Goal: Task Accomplishment & Management: Complete application form

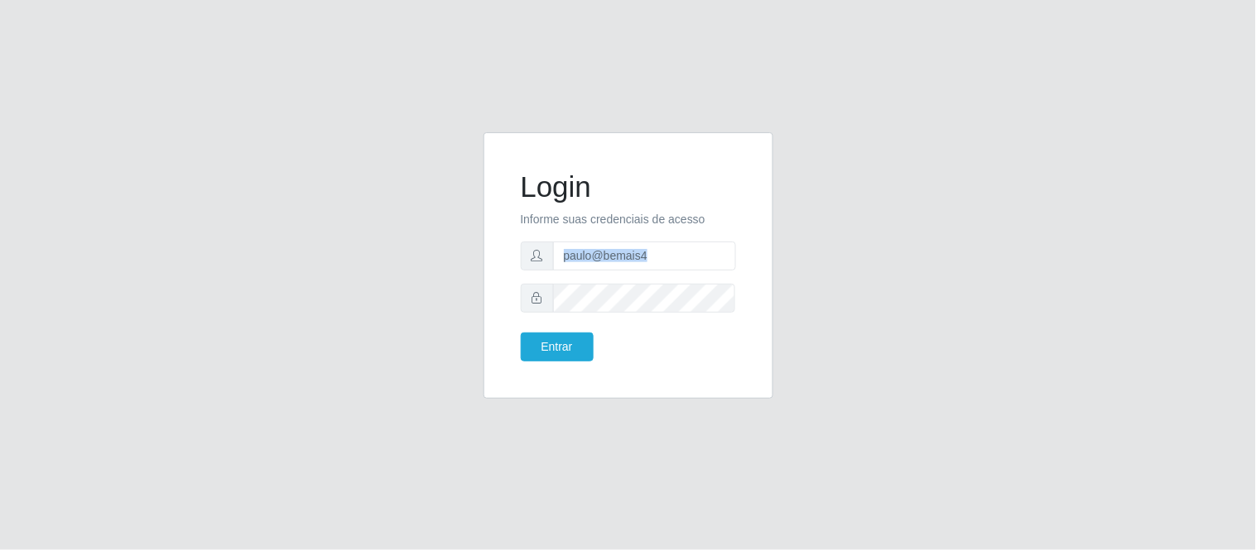
drag, startPoint x: 674, startPoint y: 270, endPoint x: 540, endPoint y: 257, distance: 134.7
click at [494, 262] on div "Login Informe suas credenciais de acesso paulo@bemais4 Entrar" at bounding box center [628, 265] width 290 height 267
click at [624, 265] on input "paulo@bemais4" at bounding box center [644, 256] width 183 height 29
click at [636, 259] on input "paulo@bemais4" at bounding box center [644, 256] width 183 height 29
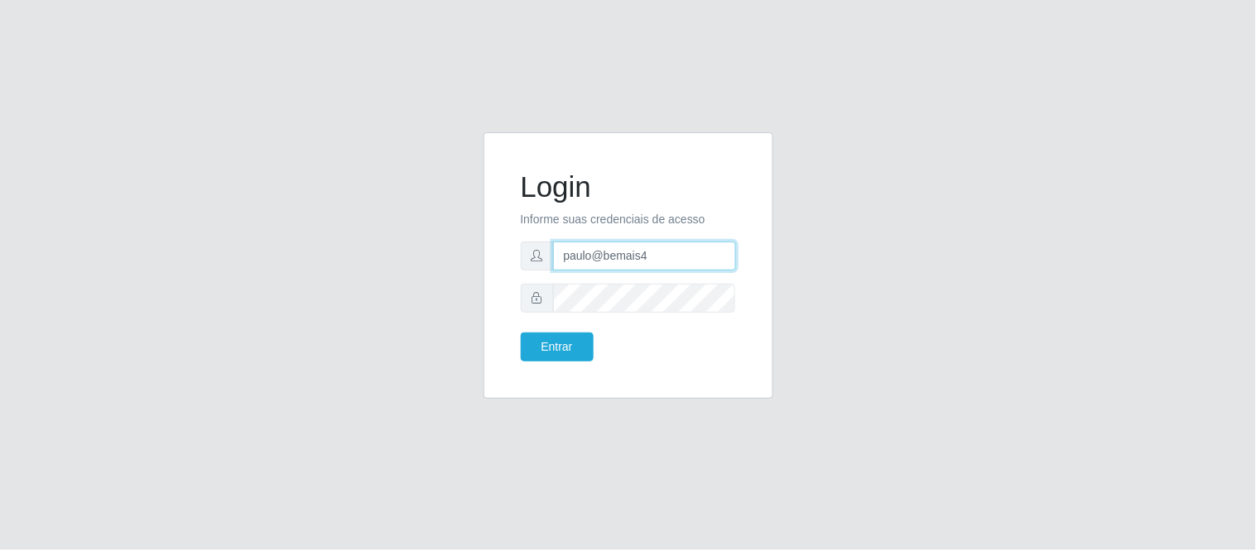
click at [636, 259] on input "paulo@bemais4" at bounding box center [644, 256] width 183 height 29
type input "juliomarques@minibox"
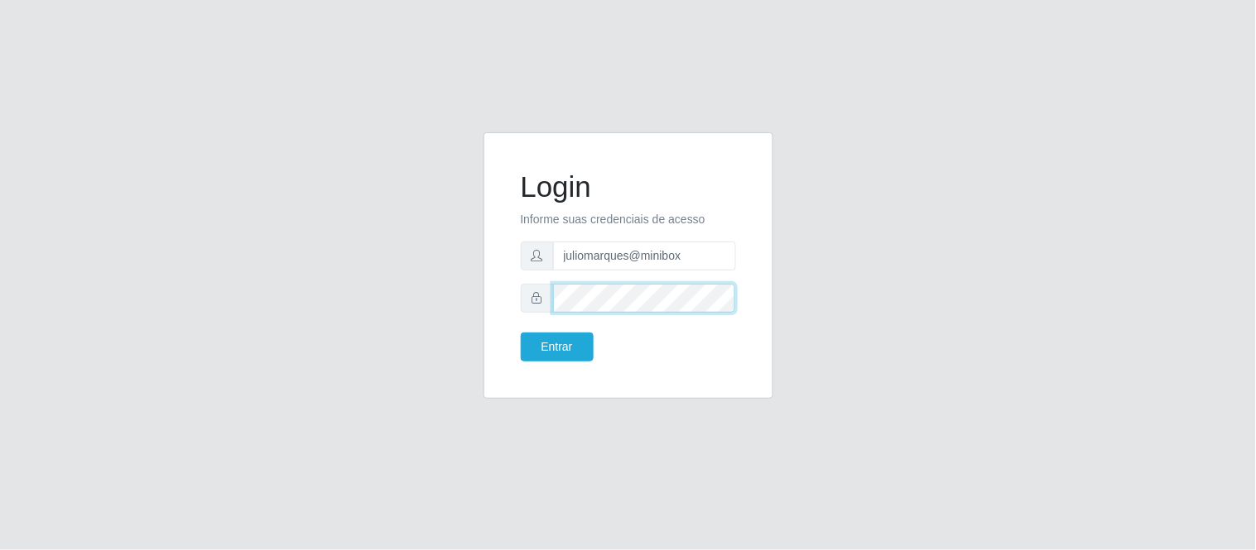
click at [521, 333] on button "Entrar" at bounding box center [557, 347] width 73 height 29
click at [575, 364] on div "Login Informe suas credenciais de acesso juliomarques@minibox Entrar" at bounding box center [628, 265] width 248 height 225
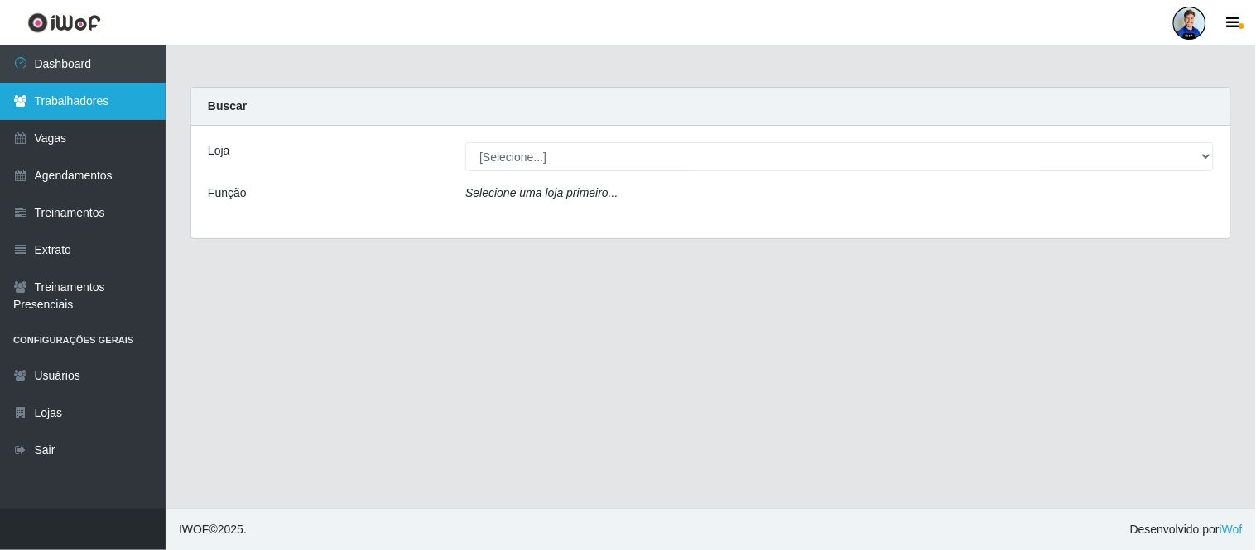
click at [89, 110] on link "Trabalhadores" at bounding box center [83, 101] width 166 height 37
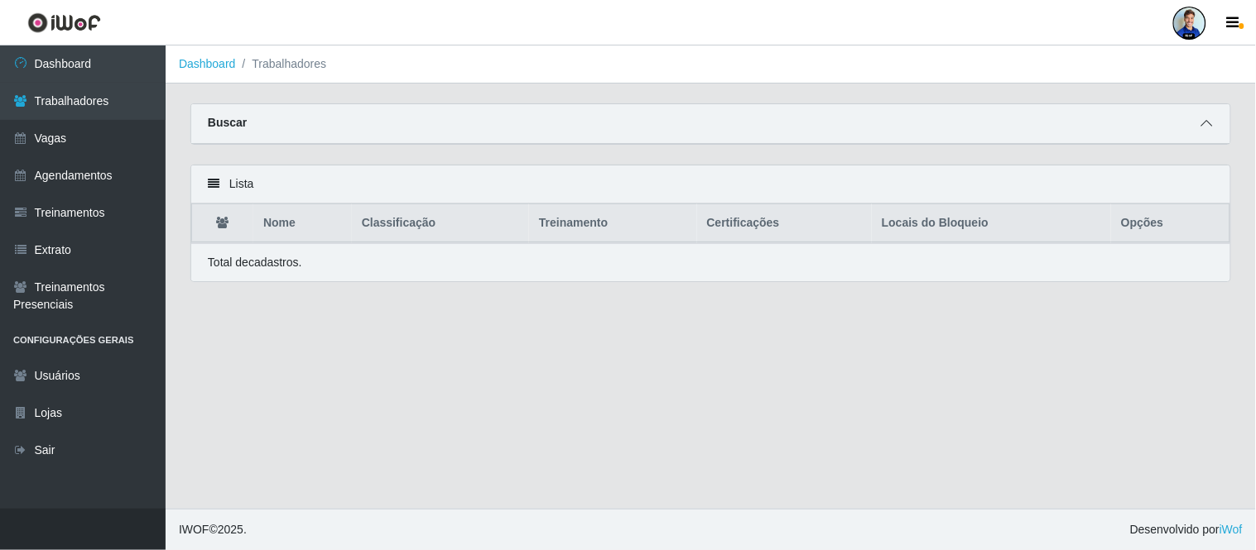
click at [1205, 125] on icon at bounding box center [1207, 124] width 12 height 12
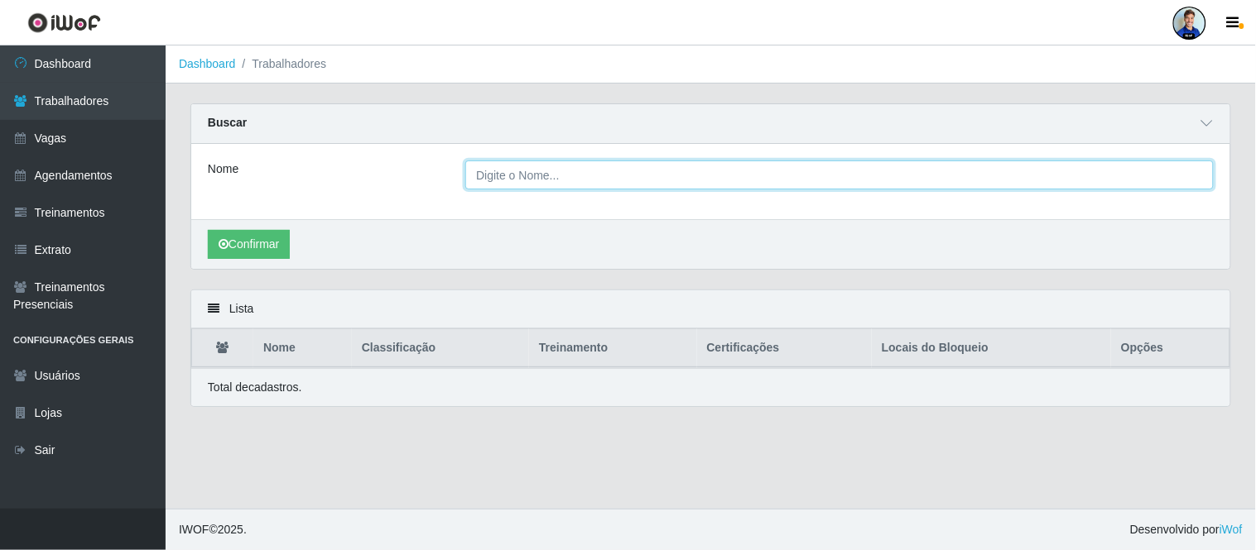
click at [509, 179] on input "Nome" at bounding box center [839, 175] width 748 height 29
paste input "Francisco Reginaldo dos Santos"
type input "Francisco Reginaldo dos Santos"
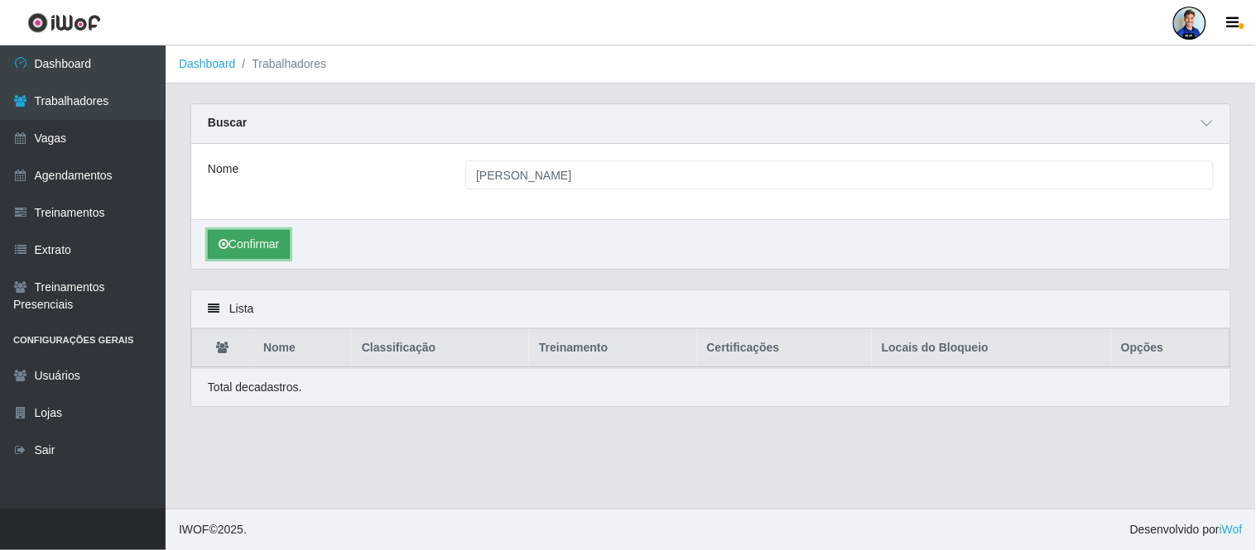
click at [267, 238] on button "Confirmar" at bounding box center [249, 244] width 82 height 29
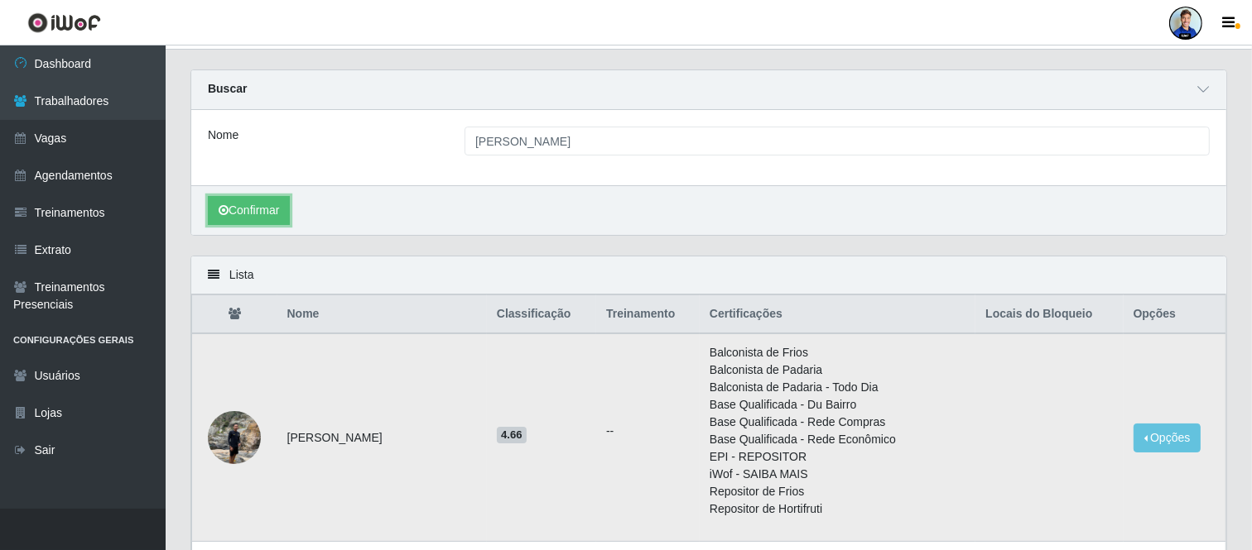
scroll to position [12, 0]
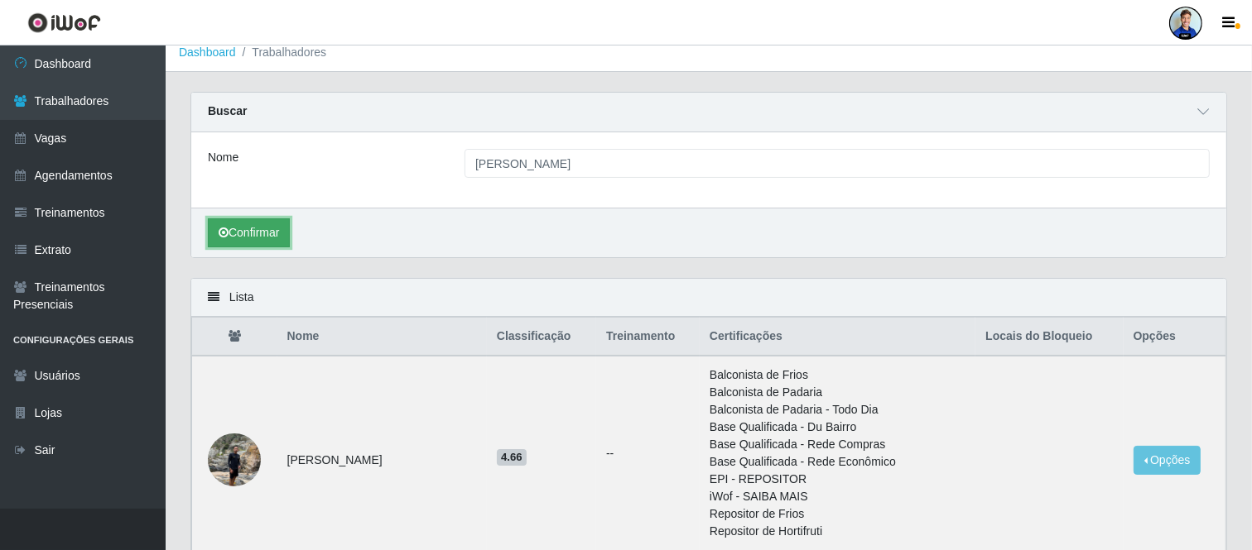
click at [260, 235] on button "Confirmar" at bounding box center [249, 233] width 82 height 29
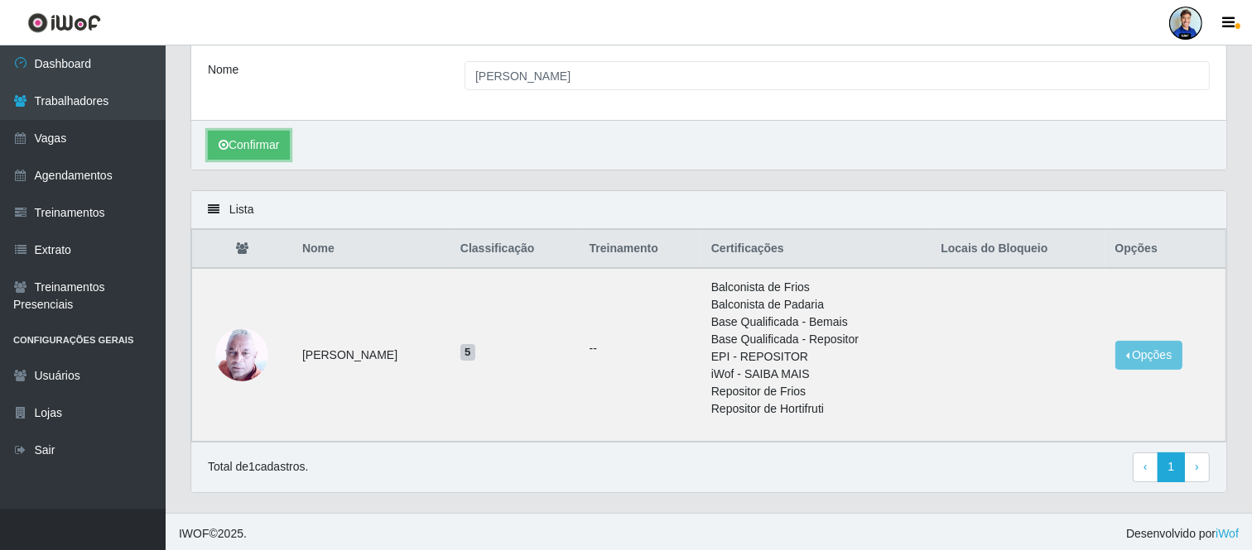
scroll to position [103, 0]
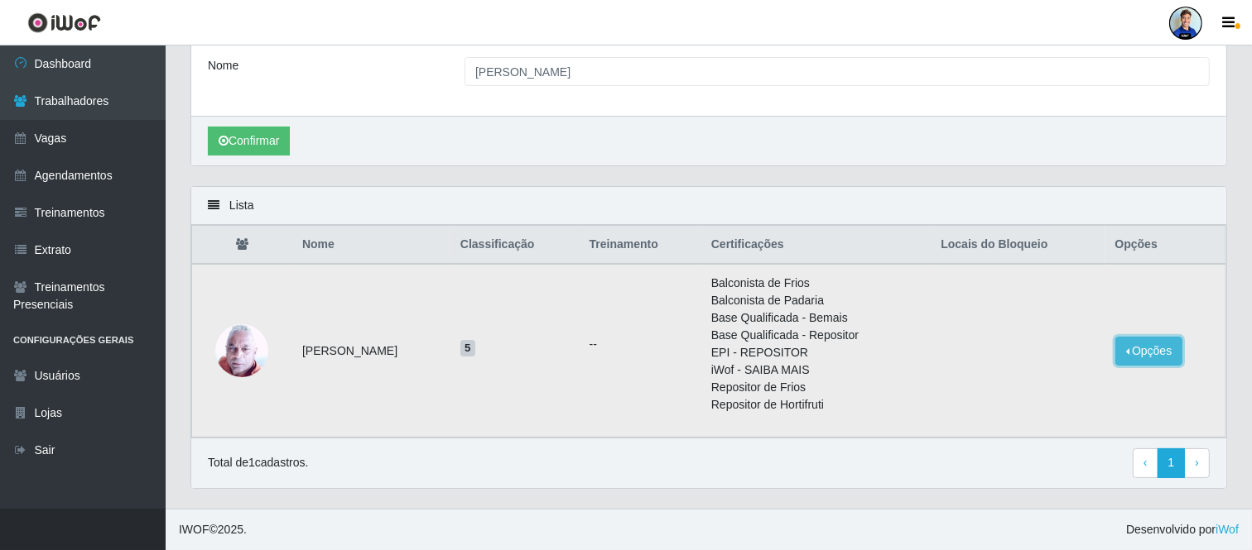
click at [1165, 348] on button "Opções" at bounding box center [1149, 351] width 68 height 29
click at [1049, 354] on button "Bloquear - Empresa" at bounding box center [1045, 355] width 133 height 35
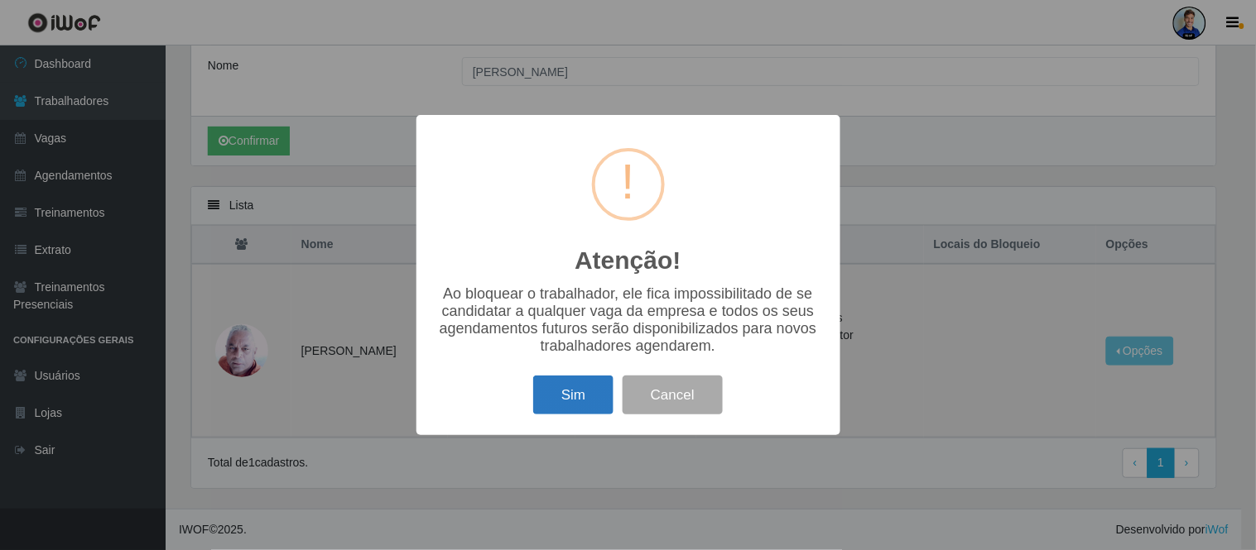
click at [576, 404] on button "Sim" at bounding box center [573, 395] width 80 height 39
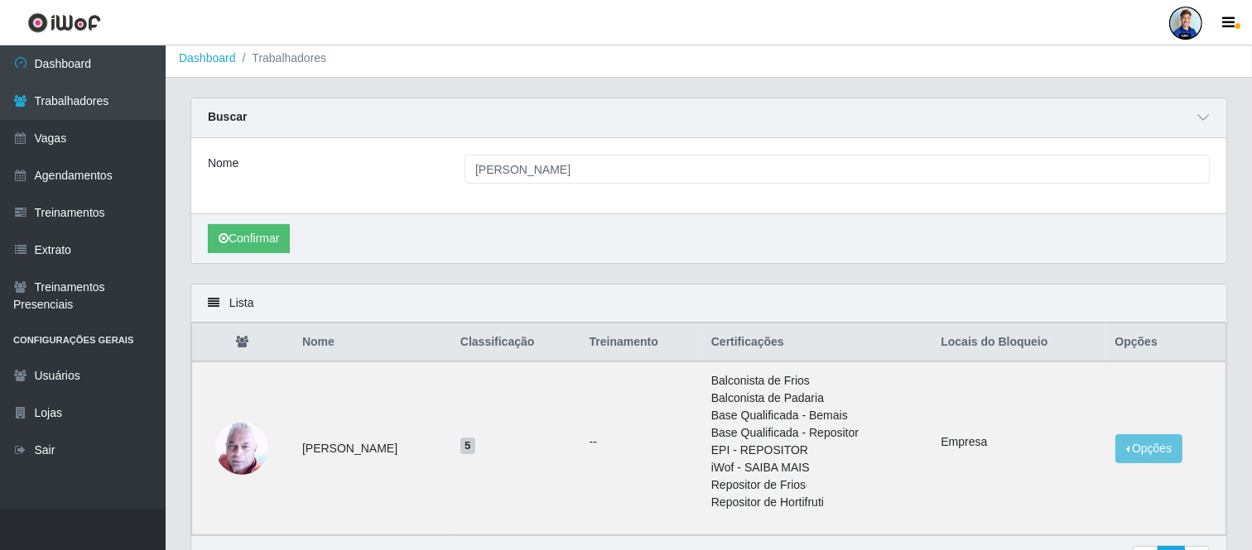
scroll to position [0, 0]
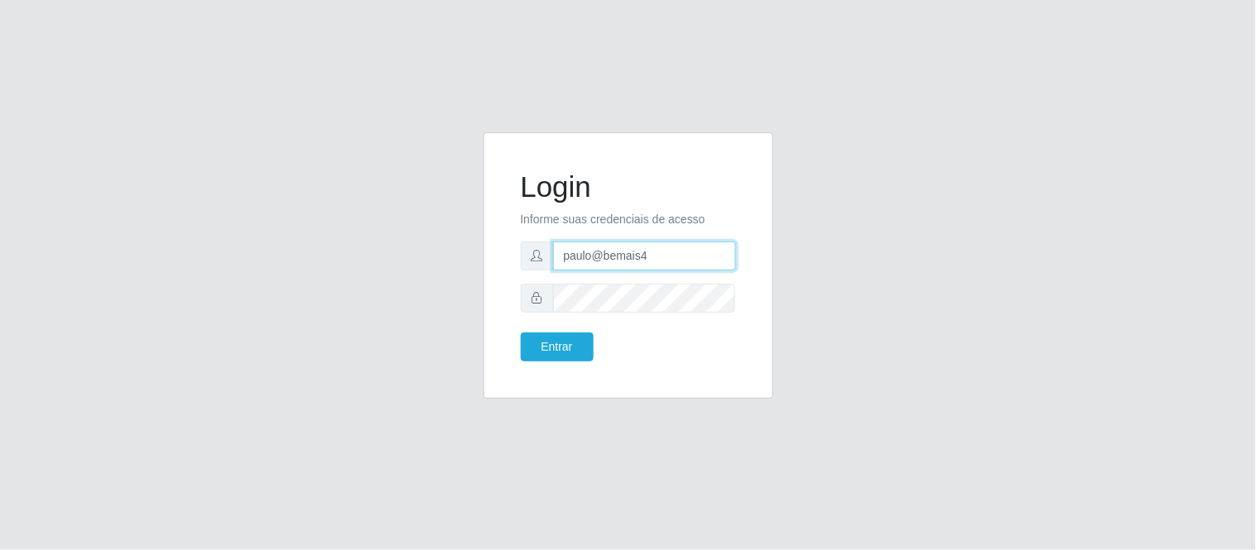
drag, startPoint x: 670, startPoint y: 266, endPoint x: 494, endPoint y: 262, distance: 176.3
click at [494, 262] on div "Login Informe suas credenciais de acesso paulo@bemais4 Entrar" at bounding box center [628, 265] width 290 height 267
type input "juliomarques@filezao"
click at [521, 333] on button "Entrar" at bounding box center [557, 347] width 73 height 29
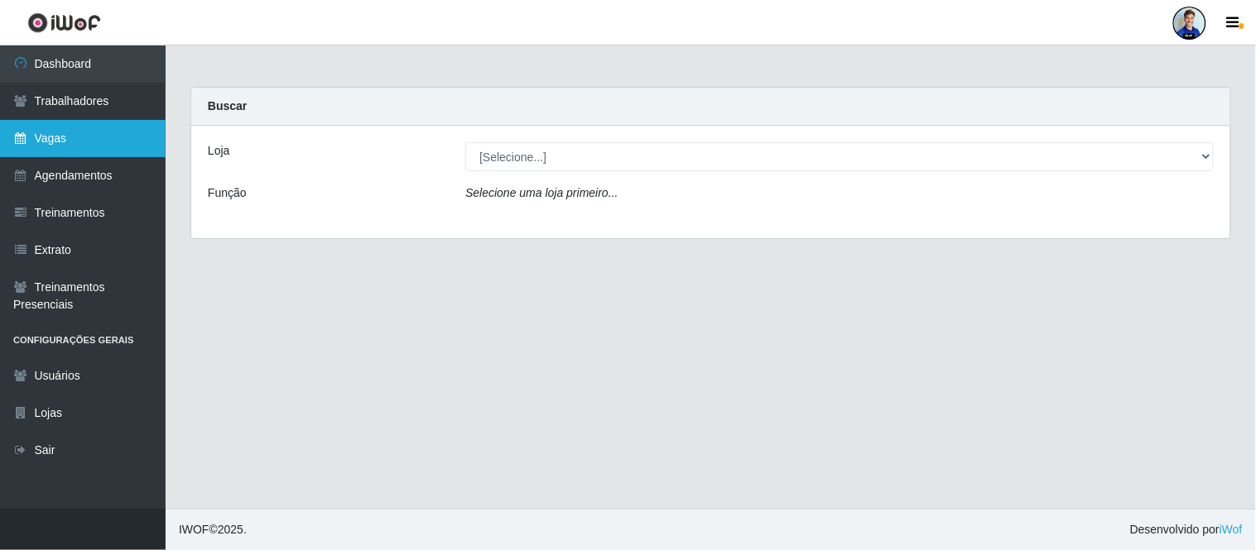
click at [72, 129] on link "Vagas" at bounding box center [83, 138] width 166 height 37
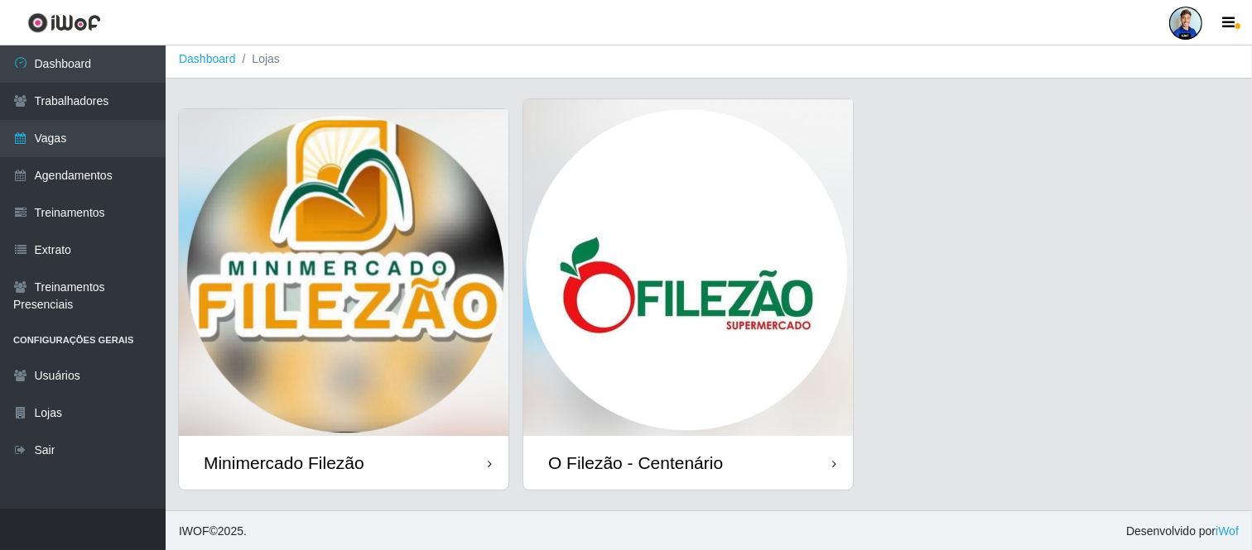
scroll to position [6, 0]
click at [378, 304] on img at bounding box center [343, 271] width 329 height 327
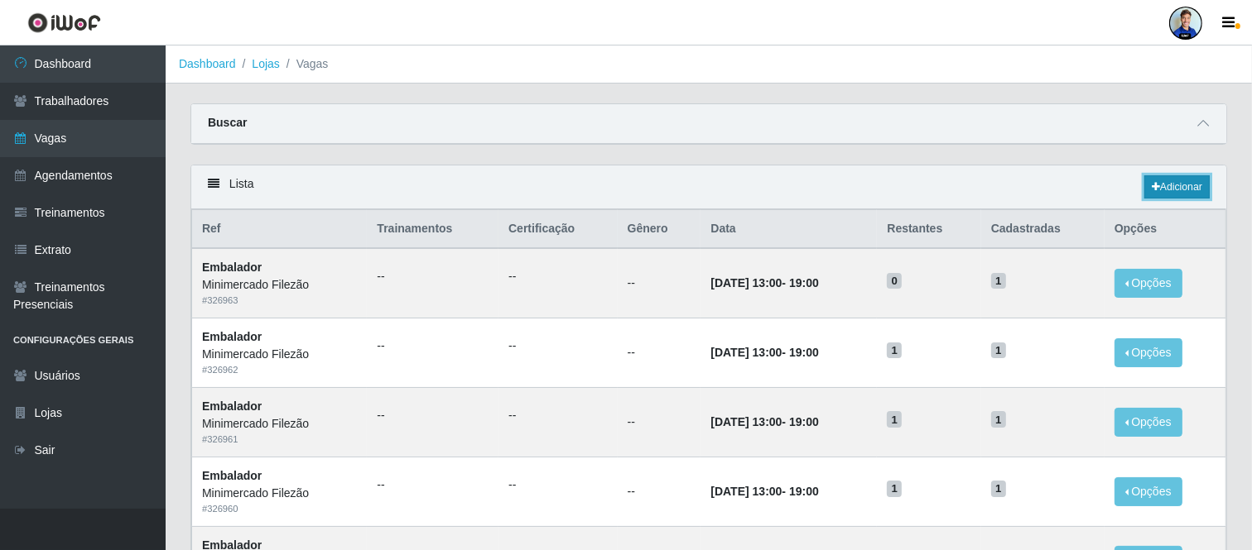
click at [1171, 185] on link "Adicionar" at bounding box center [1176, 186] width 65 height 23
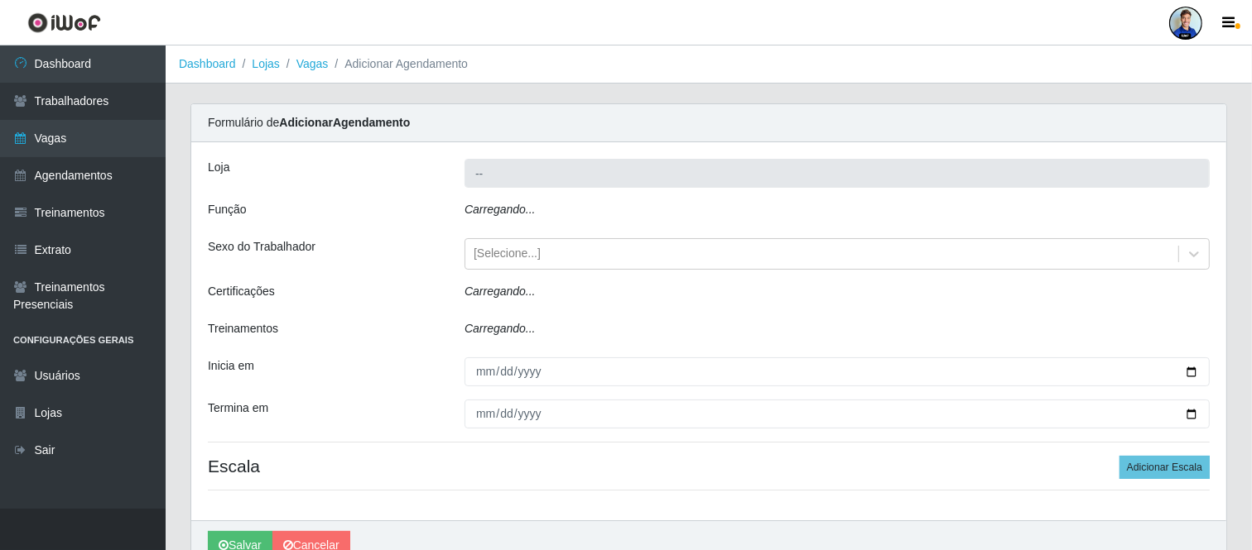
type input "Minimercado Filezão"
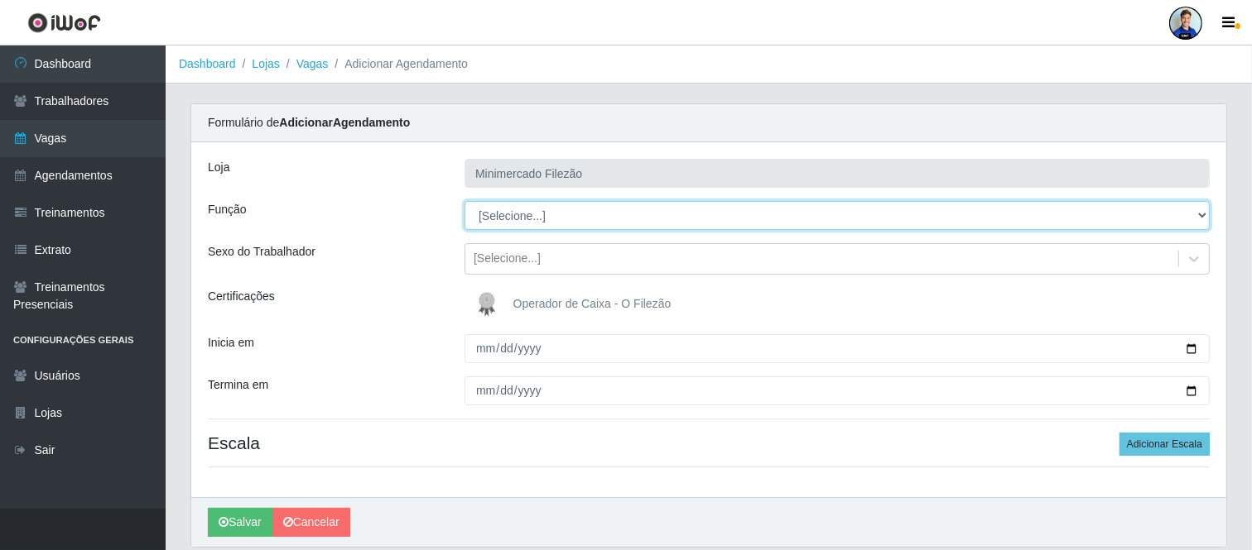
click at [565, 226] on select "[Selecione...] ASG ASG + ASG ++ Auxiliar de Estacionamento Auxiliar de Estacion…" at bounding box center [836, 215] width 745 height 29
click at [464, 201] on select "[Selecione...] ASG ASG + ASG ++ Auxiliar de Estacionamento Auxiliar de Estacion…" at bounding box center [836, 215] width 745 height 29
click at [565, 226] on select "[Selecione...] ASG ASG + ASG ++ Auxiliar de Estacionamento Auxiliar de Estacion…" at bounding box center [836, 215] width 745 height 29
select select "112"
click at [464, 201] on select "[Selecione...] ASG ASG + ASG ++ Auxiliar de Estacionamento Auxiliar de Estacion…" at bounding box center [836, 215] width 745 height 29
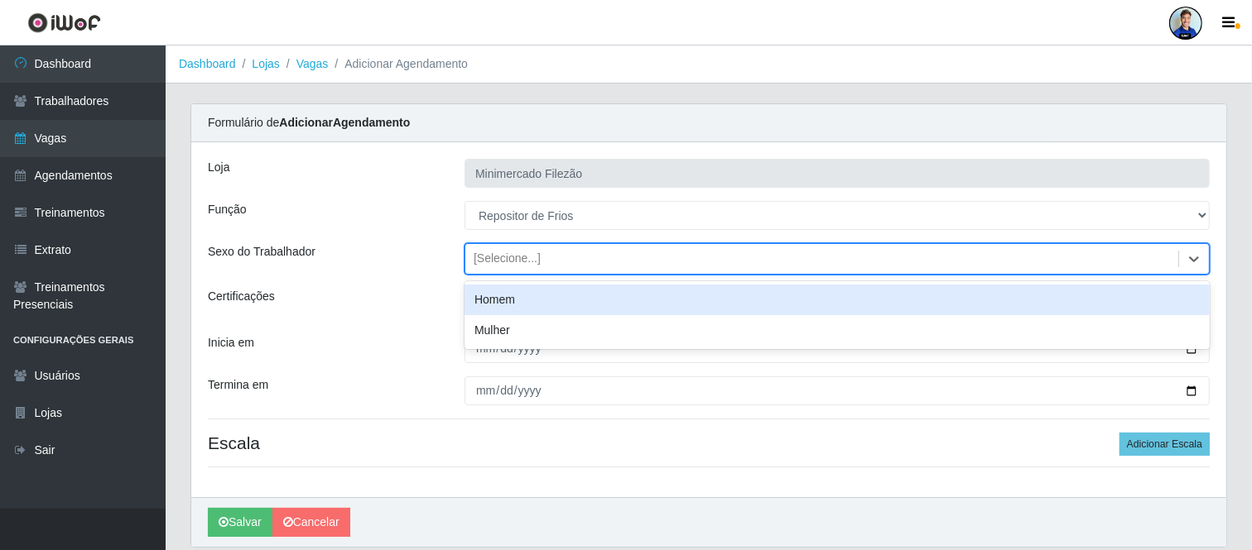
click at [519, 258] on div "[Selecione...]" at bounding box center [506, 259] width 67 height 17
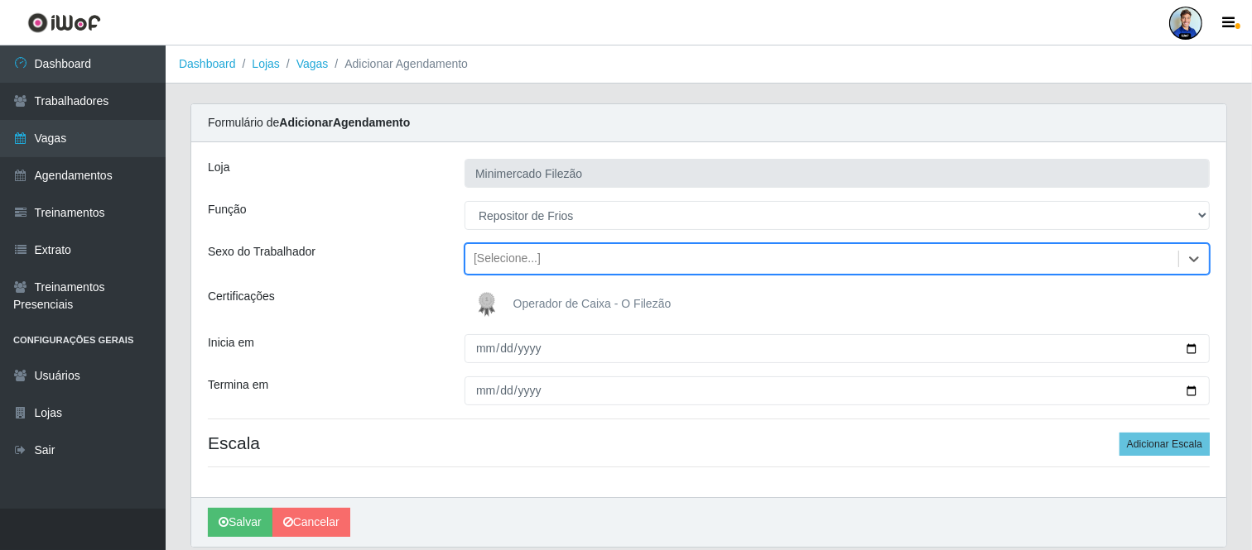
click at [519, 258] on div "[Selecione...]" at bounding box center [506, 259] width 67 height 17
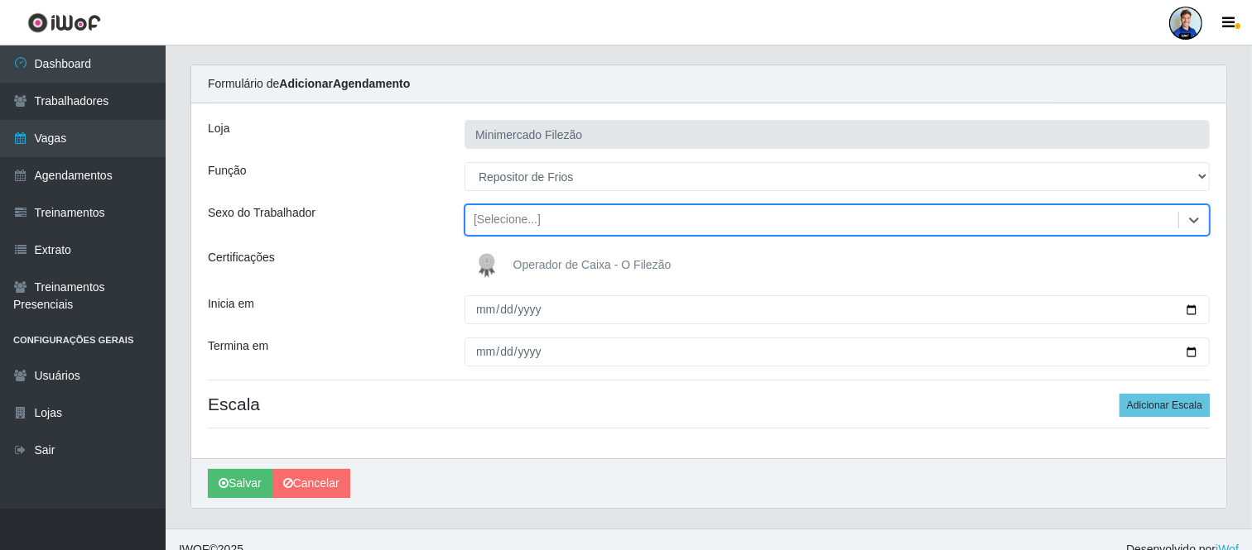
scroll to position [60, 0]
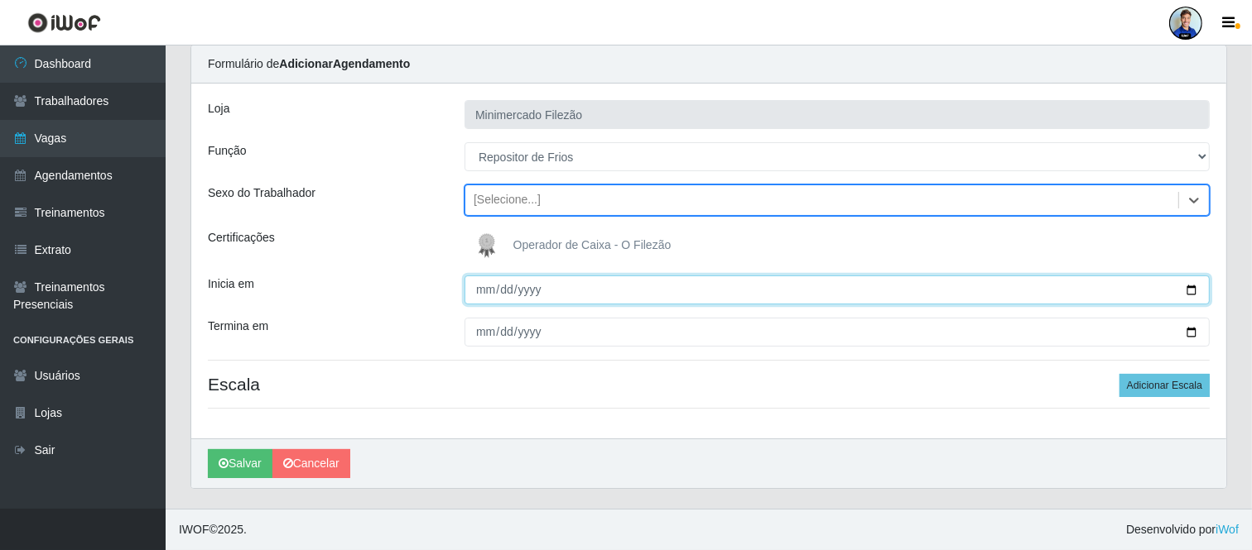
click at [477, 292] on input "Inicia em" at bounding box center [836, 290] width 745 height 29
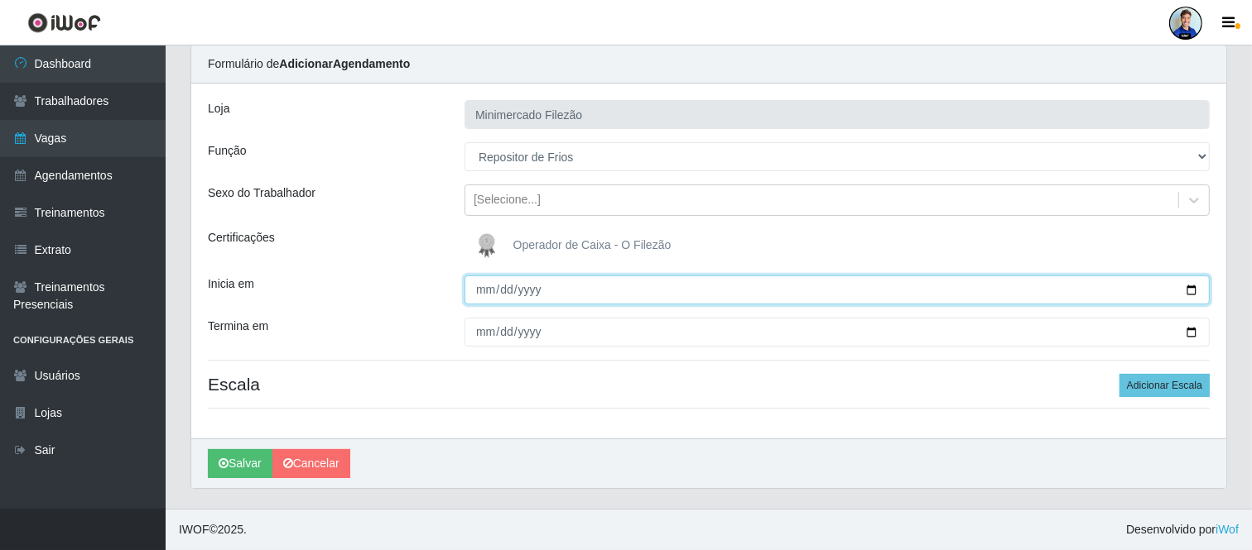
click at [556, 288] on input "Inicia em" at bounding box center [836, 290] width 745 height 29
type input "[DATE]"
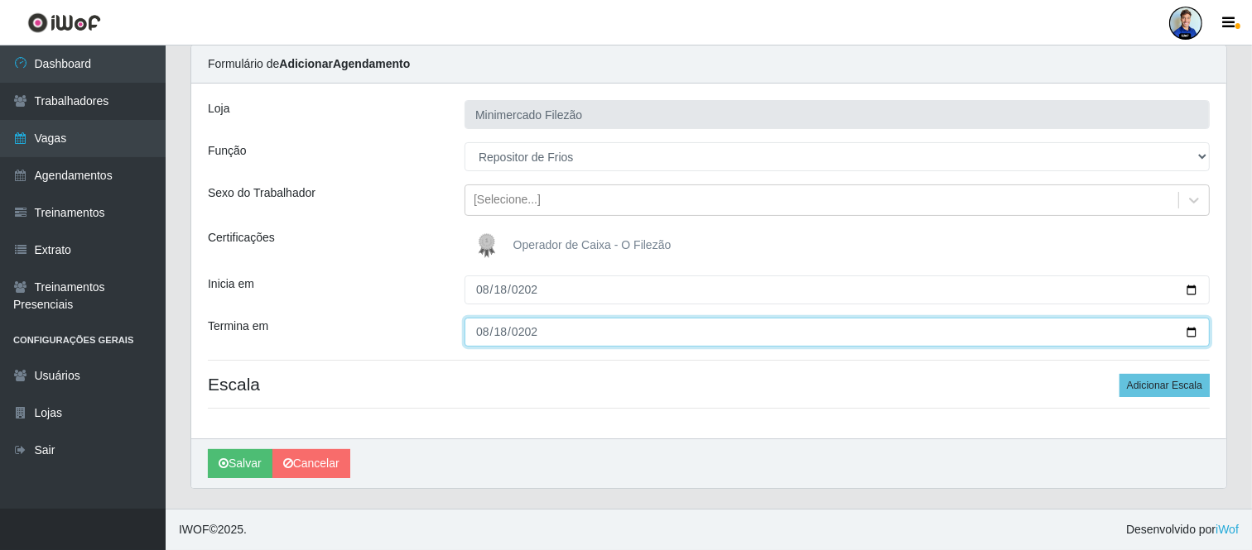
type input "[DATE]"
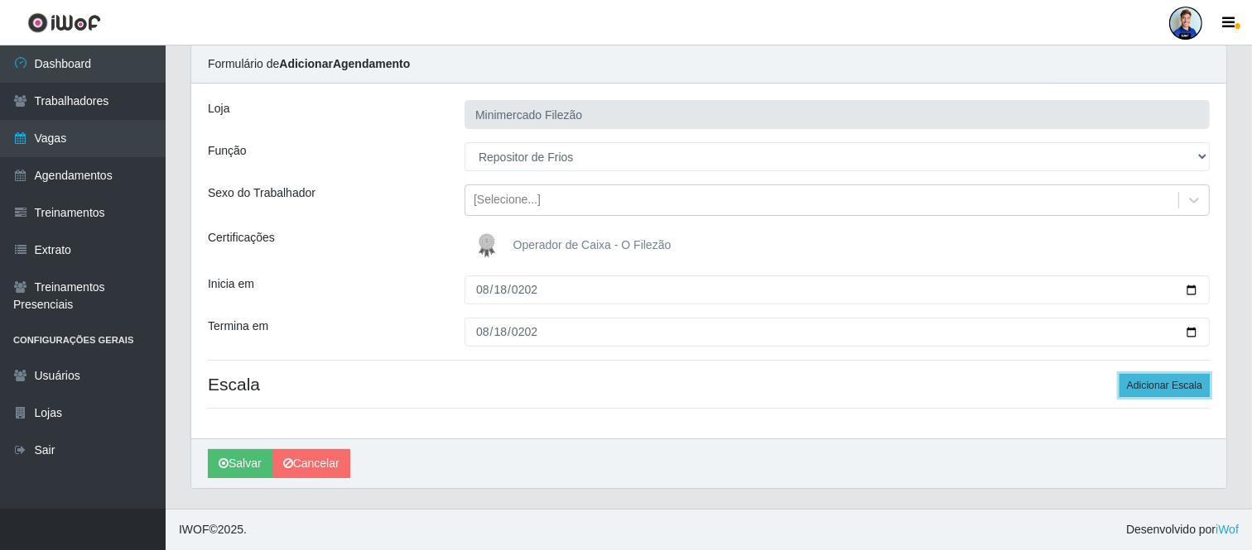
click at [1156, 379] on button "Adicionar Escala" at bounding box center [1164, 385] width 90 height 23
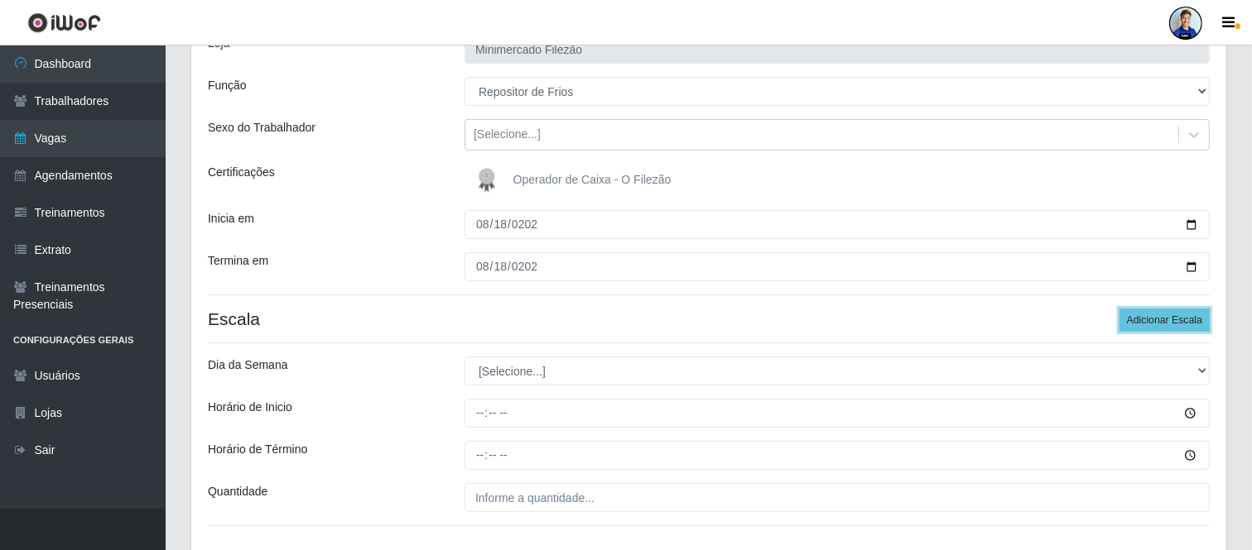
scroll to position [151, 0]
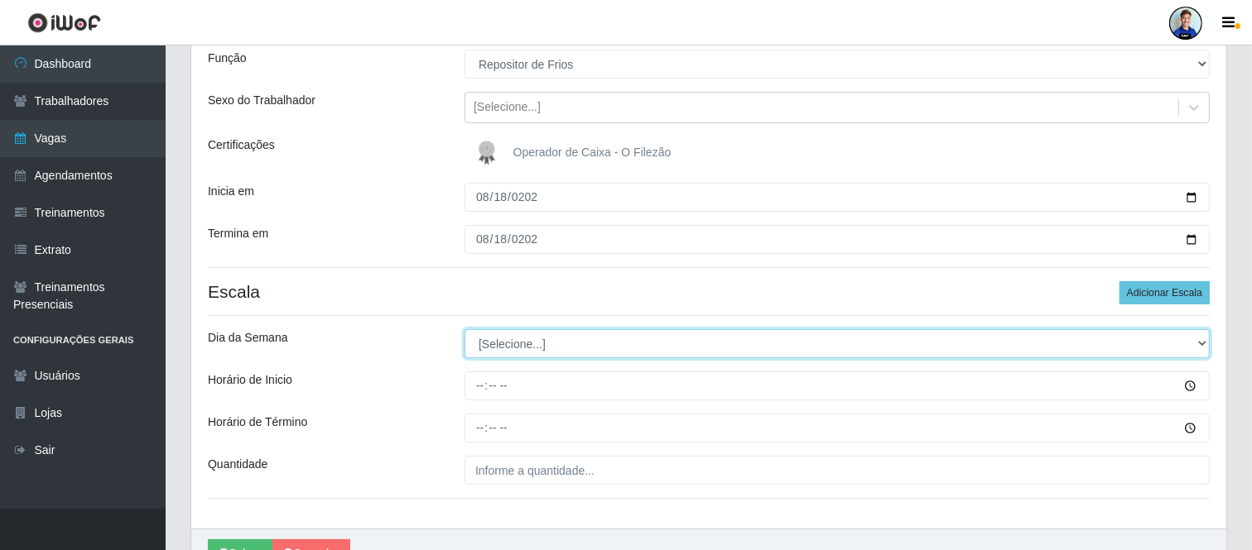
click at [530, 345] on select "[Selecione...] Segunda Terça Quarta Quinta Sexta Sábado Domingo" at bounding box center [836, 343] width 745 height 29
drag, startPoint x: 499, startPoint y: 346, endPoint x: 489, endPoint y: 331, distance: 17.9
click at [499, 346] on select "[Selecione...] Segunda Terça Quarta Quinta Sexta Sábado Domingo" at bounding box center [836, 343] width 745 height 29
select select "1"
click at [464, 329] on select "[Selecione...] Segunda Terça Quarta Quinta Sexta Sábado Domingo" at bounding box center [836, 343] width 745 height 29
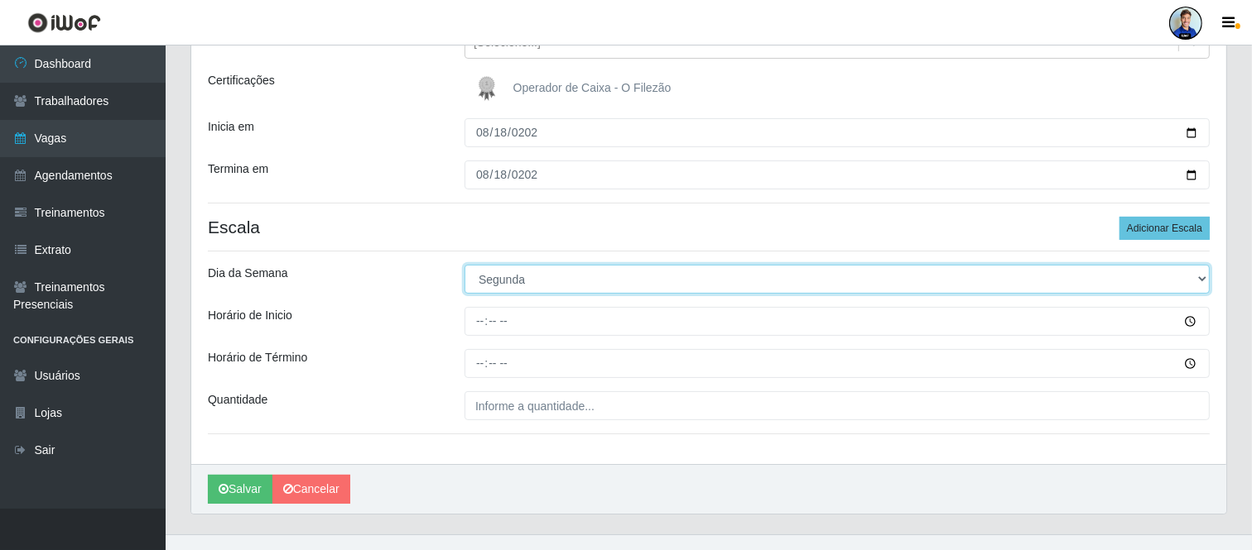
scroll to position [242, 0]
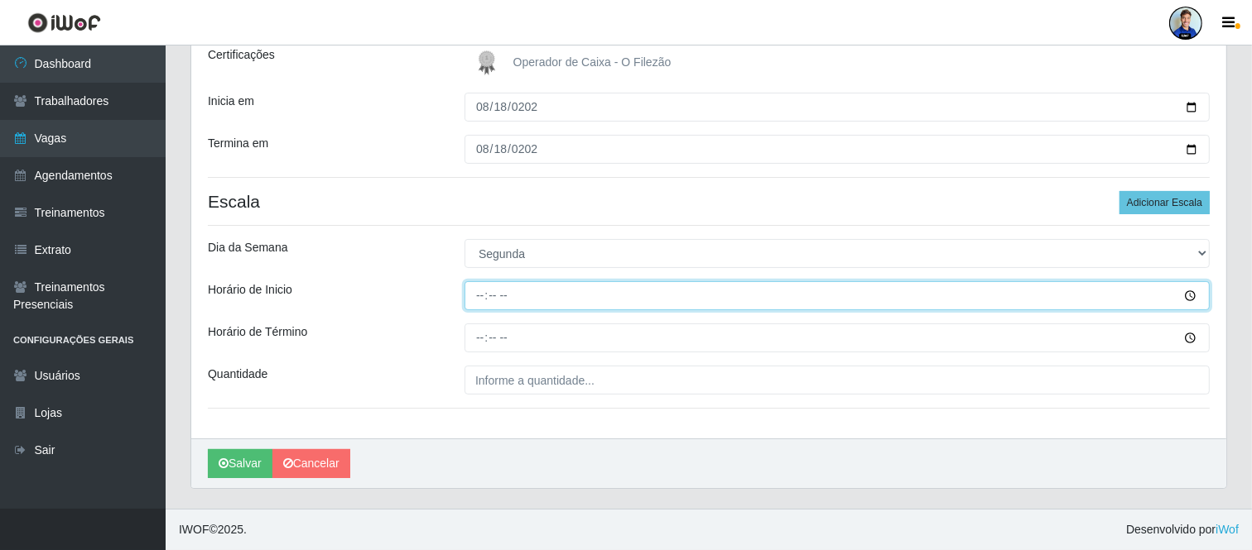
click at [473, 302] on input "Horário de Inicio" at bounding box center [836, 295] width 745 height 29
type input "07:00"
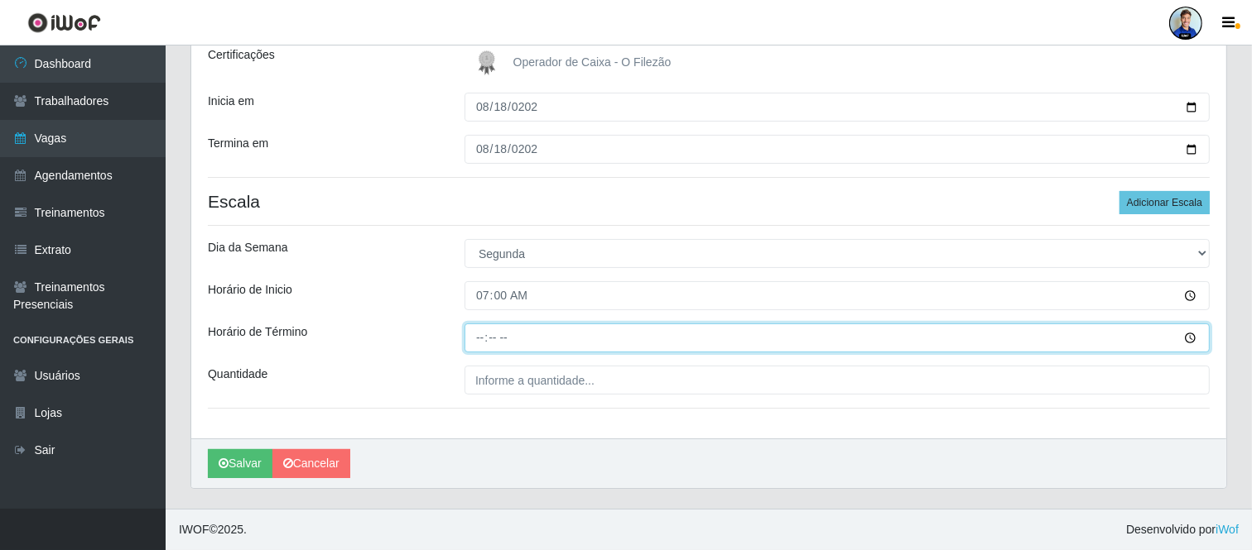
type input "13:00"
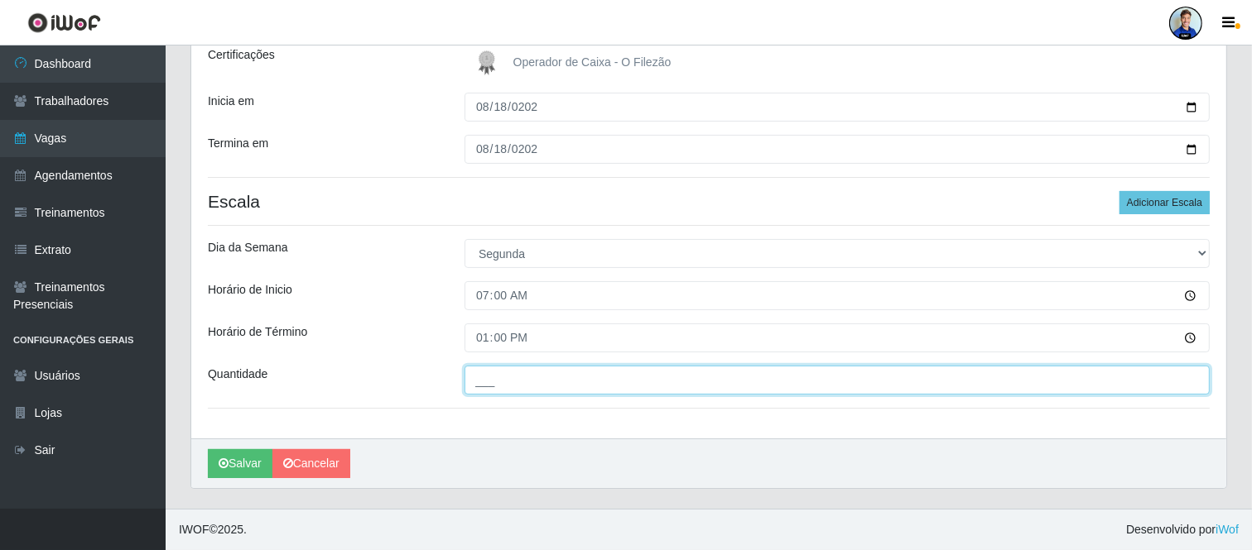
click at [473, 392] on input "___" at bounding box center [836, 380] width 745 height 29
type input "1__"
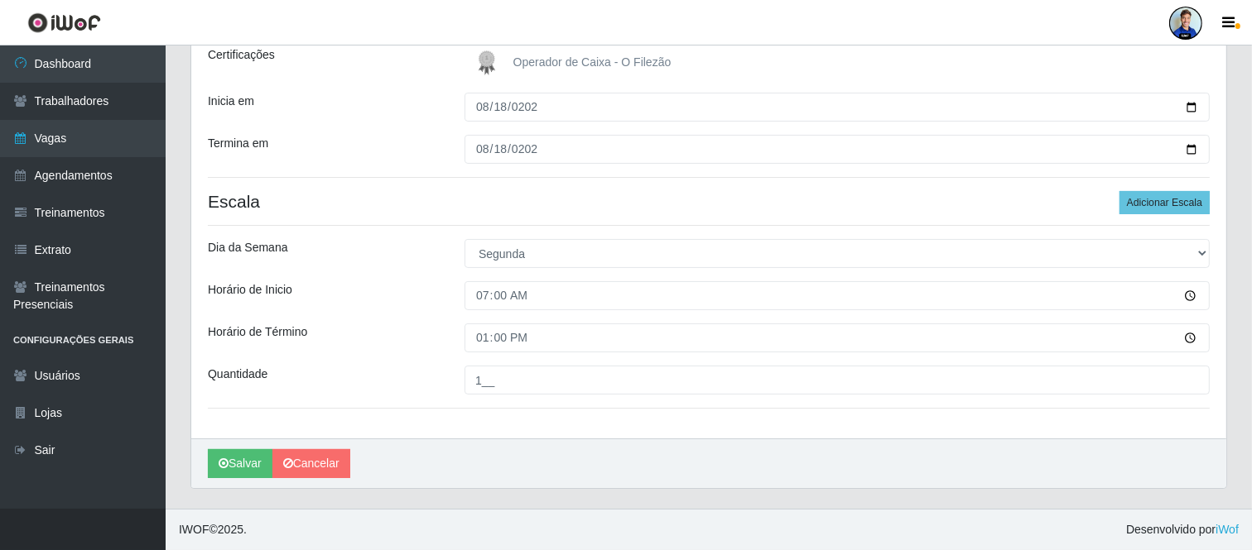
click at [377, 246] on div "Dia da Semana" at bounding box center [323, 253] width 257 height 29
click at [249, 465] on button "Salvar" at bounding box center [240, 463] width 65 height 29
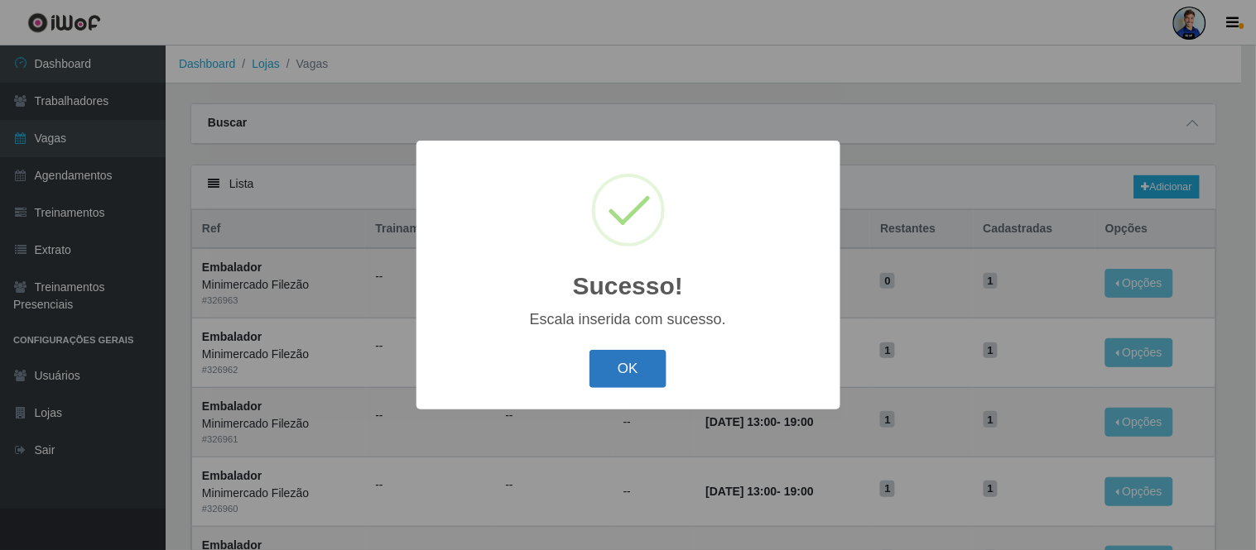
click at [617, 368] on button "OK" at bounding box center [627, 369] width 77 height 39
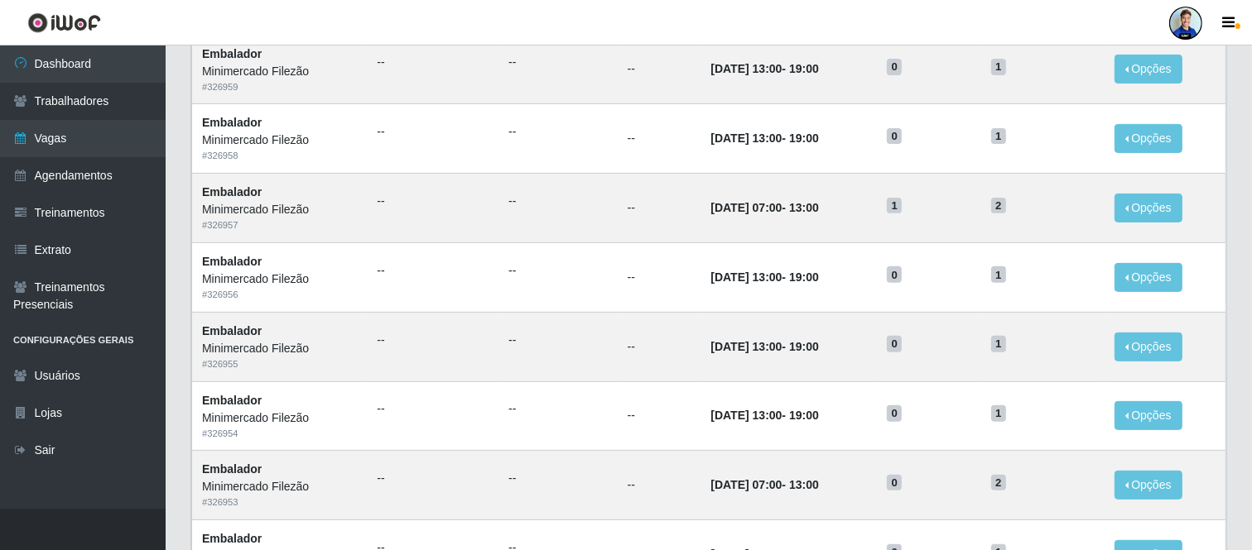
scroll to position [853, 0]
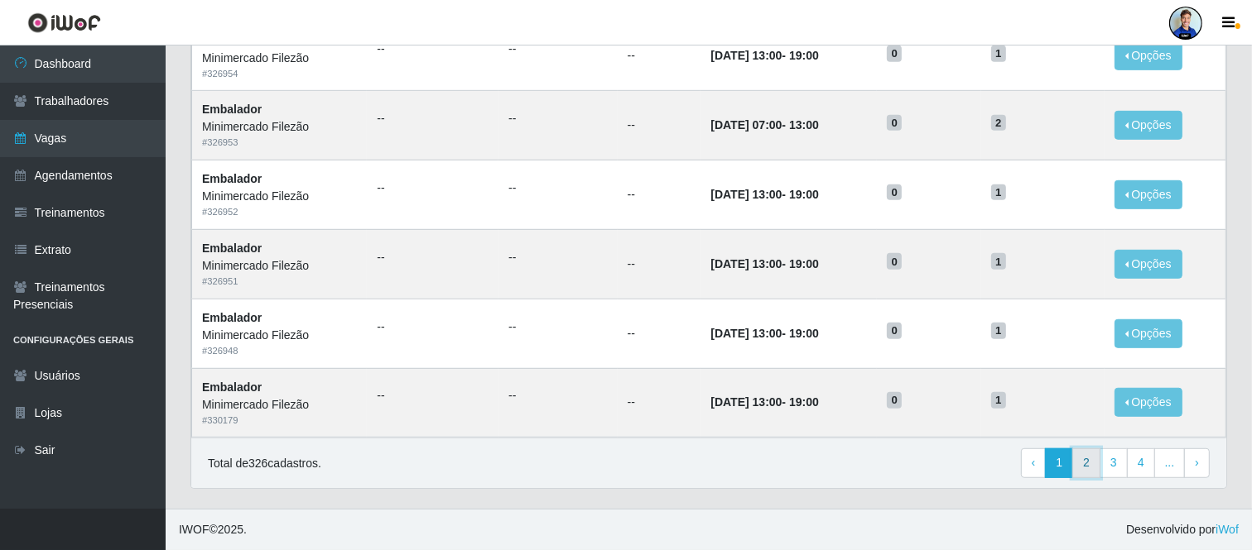
click at [1096, 469] on link "2" at bounding box center [1086, 464] width 28 height 30
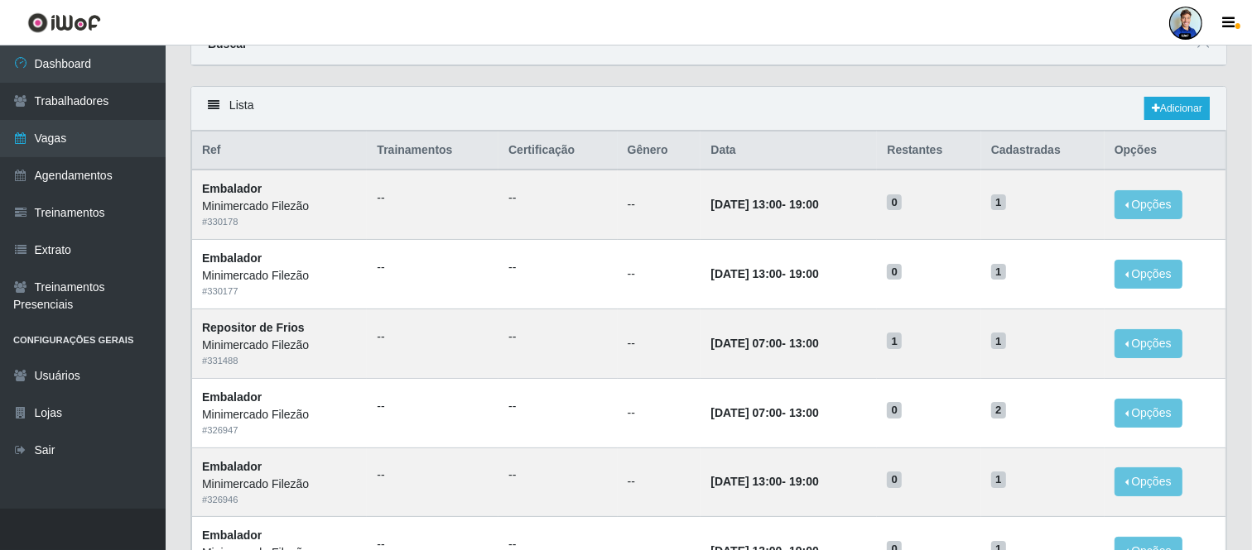
scroll to position [74, 0]
